Goal: Task Accomplishment & Management: Manage account settings

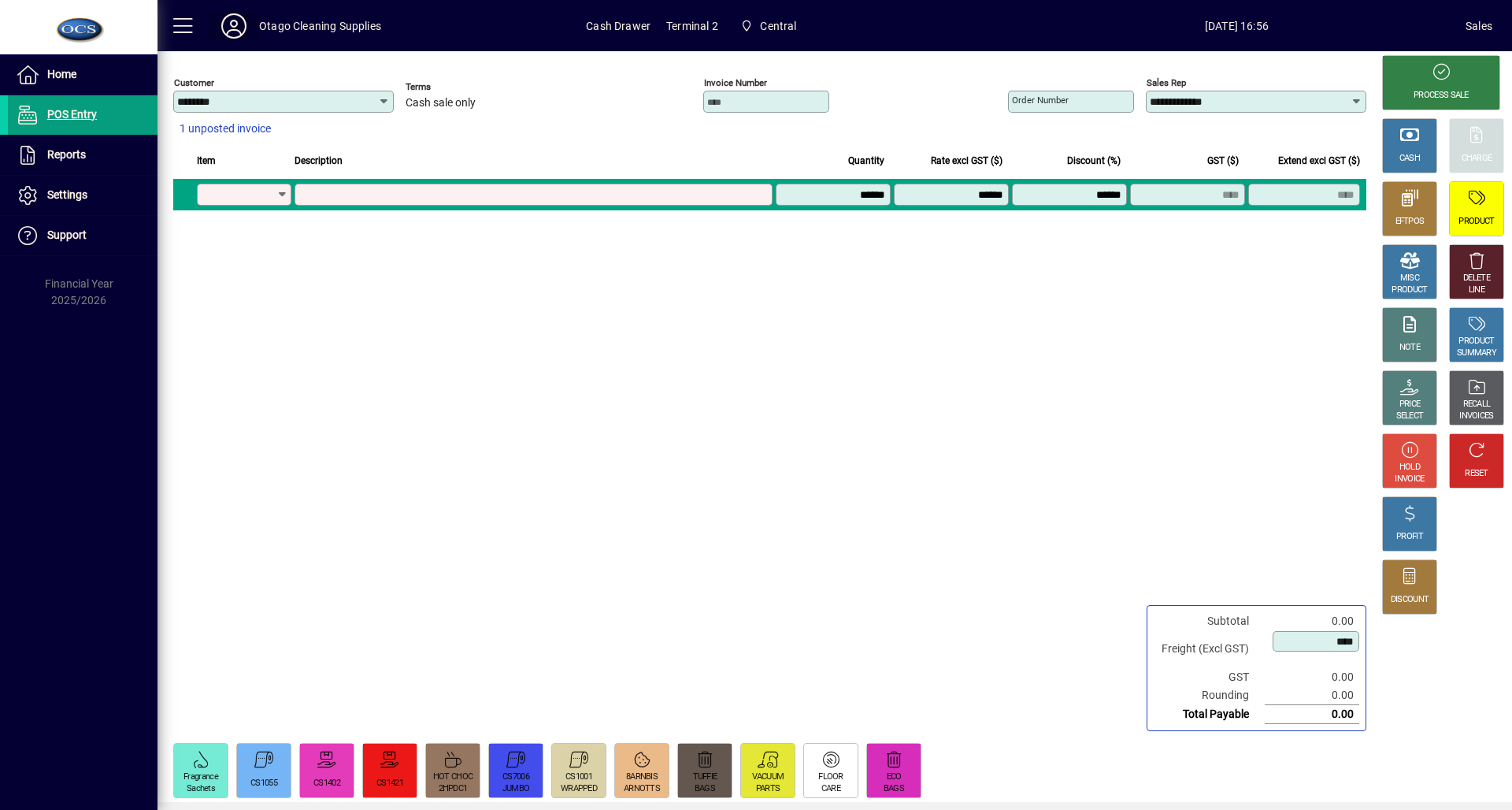
click at [239, 30] on icon at bounding box center [233, 26] width 32 height 25
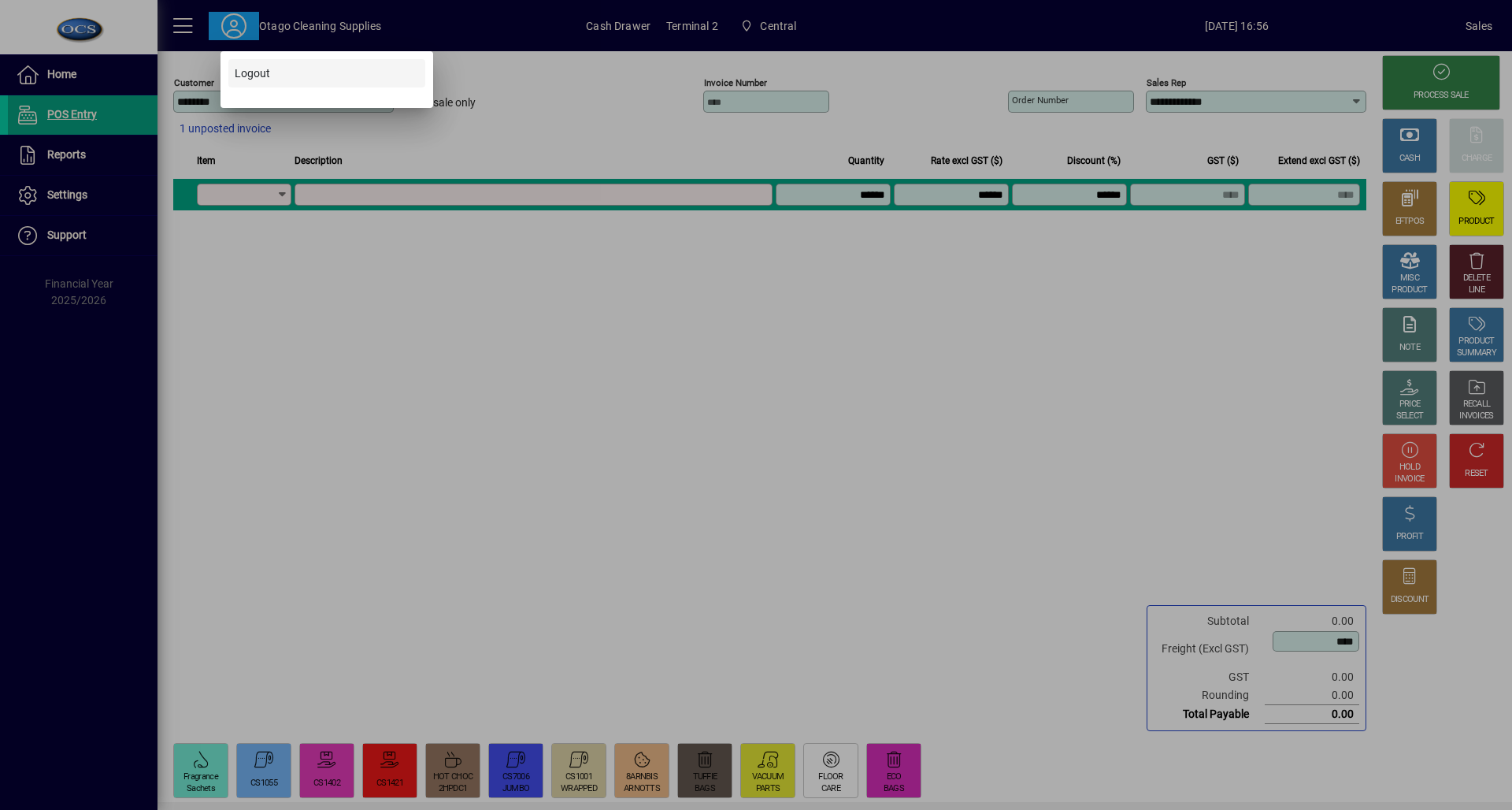
click at [277, 74] on span at bounding box center [327, 73] width 197 height 37
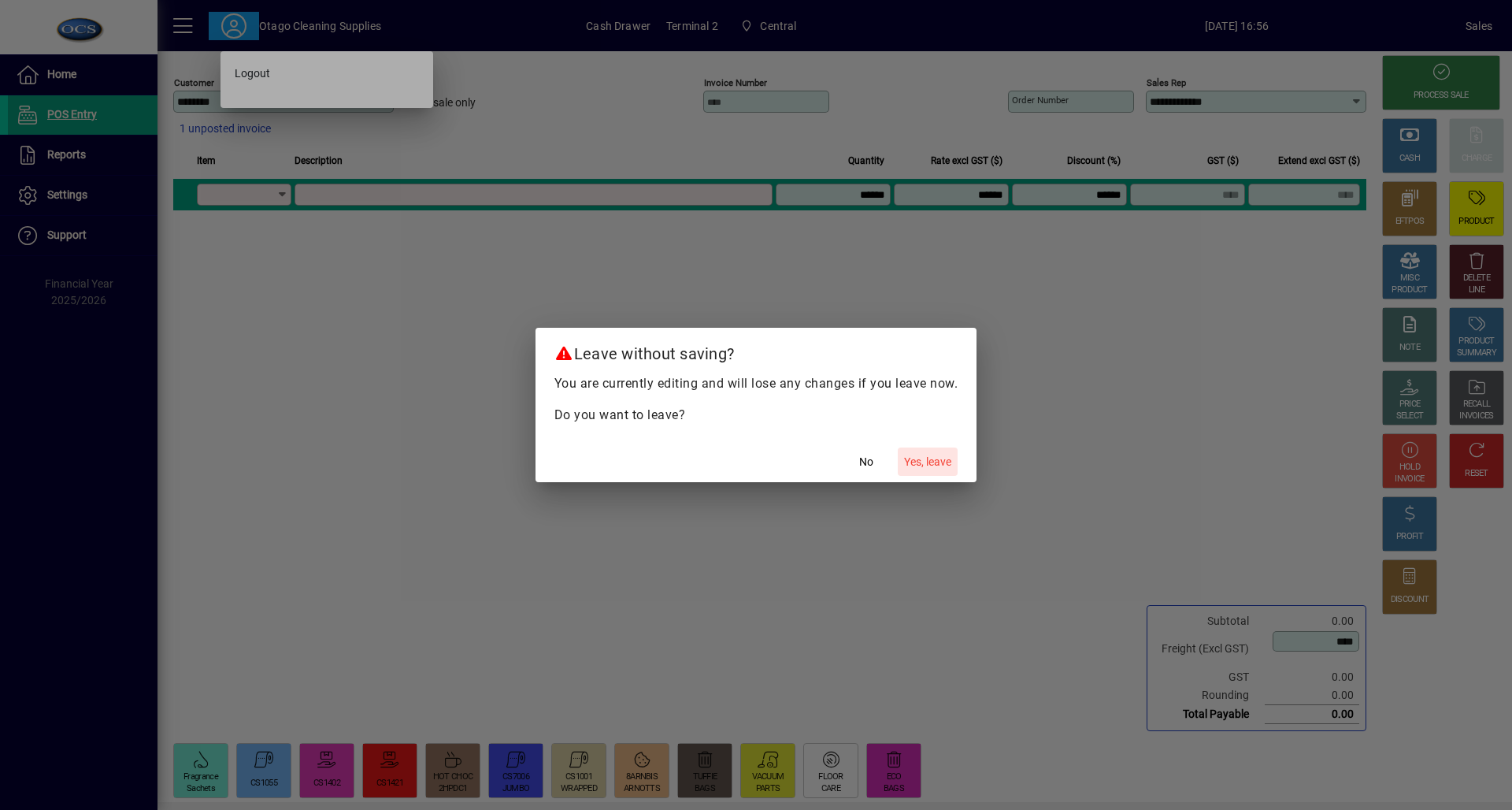
click at [943, 460] on span "Yes, leave" at bounding box center [927, 461] width 47 height 16
